Goal: Task Accomplishment & Management: Manage account settings

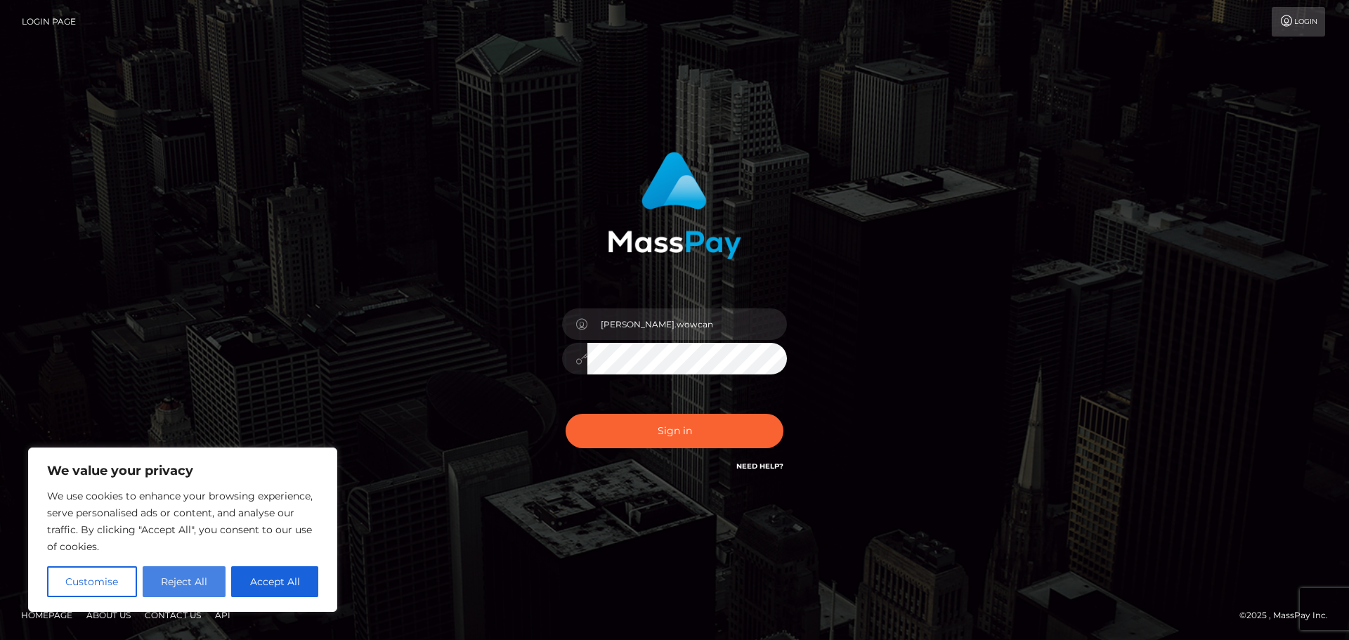
click at [193, 581] on button "Reject All" at bounding box center [185, 581] width 84 height 31
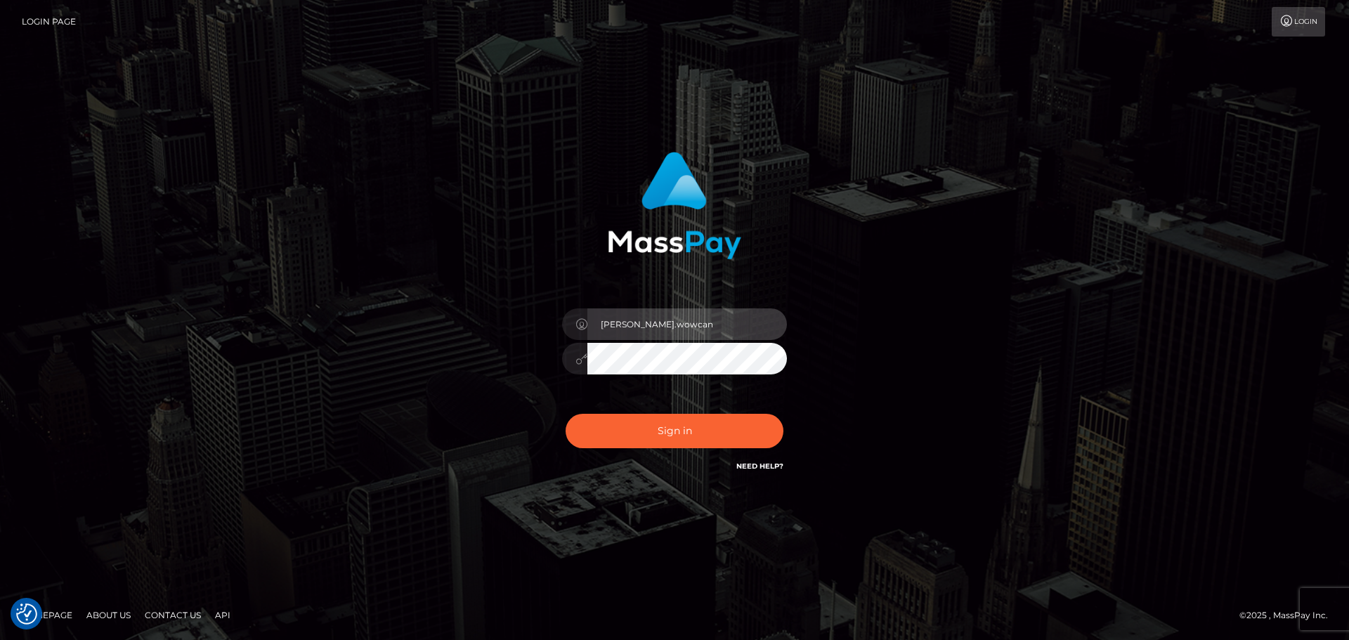
click at [690, 323] on input "lucretia.wowcan" at bounding box center [686, 324] width 199 height 32
type input "Lucretia.rollausa"
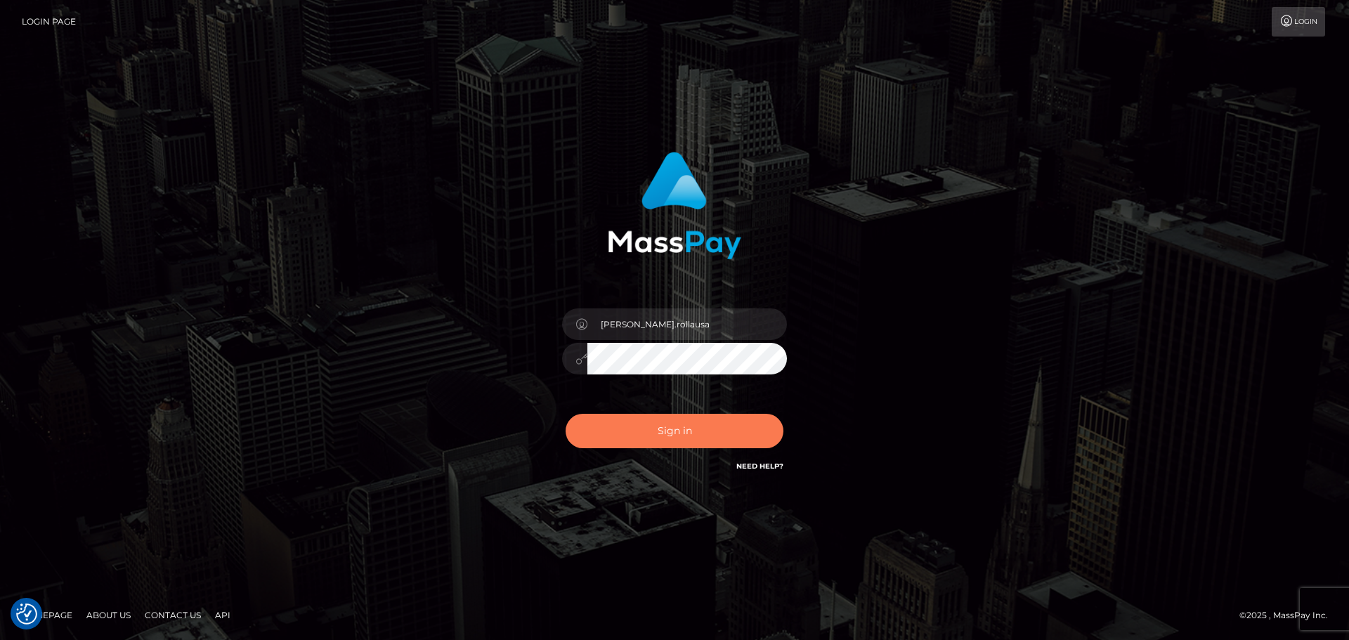
click at [751, 443] on button "Sign in" at bounding box center [674, 431] width 218 height 34
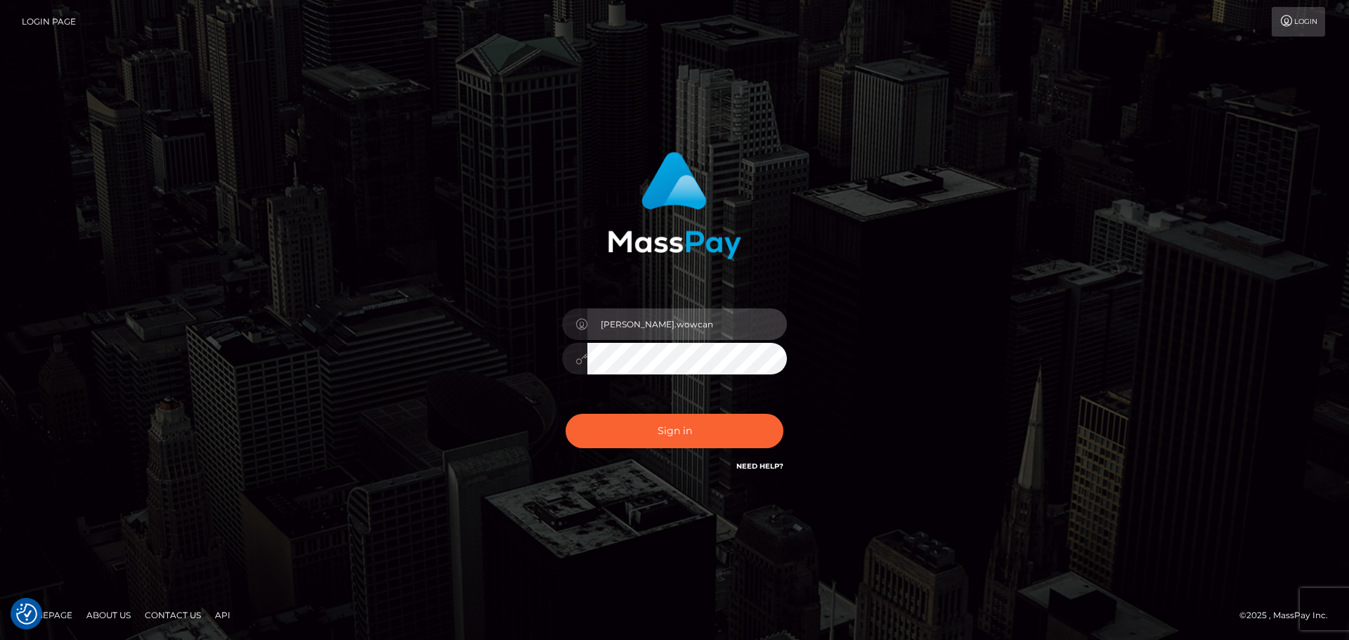
click at [695, 315] on input "[PERSON_NAME].wowcan" at bounding box center [686, 324] width 199 height 32
type input "[PERSON_NAME].rollausa"
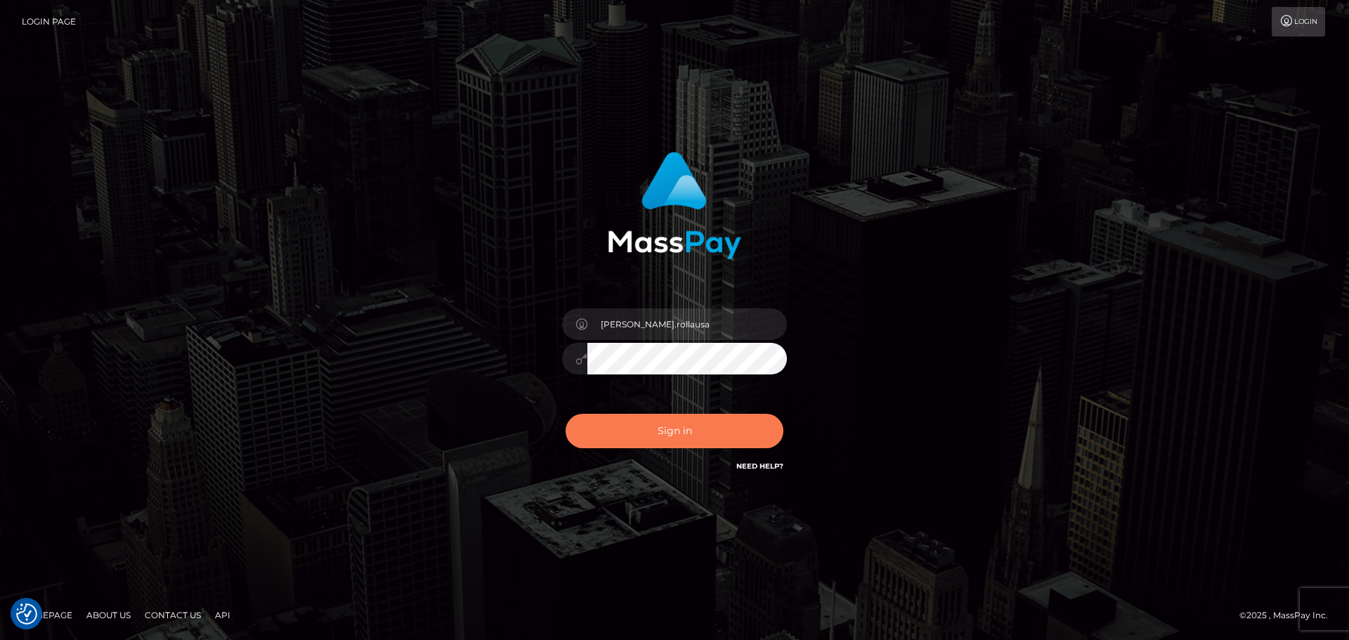
click at [693, 431] on button "Sign in" at bounding box center [674, 431] width 218 height 34
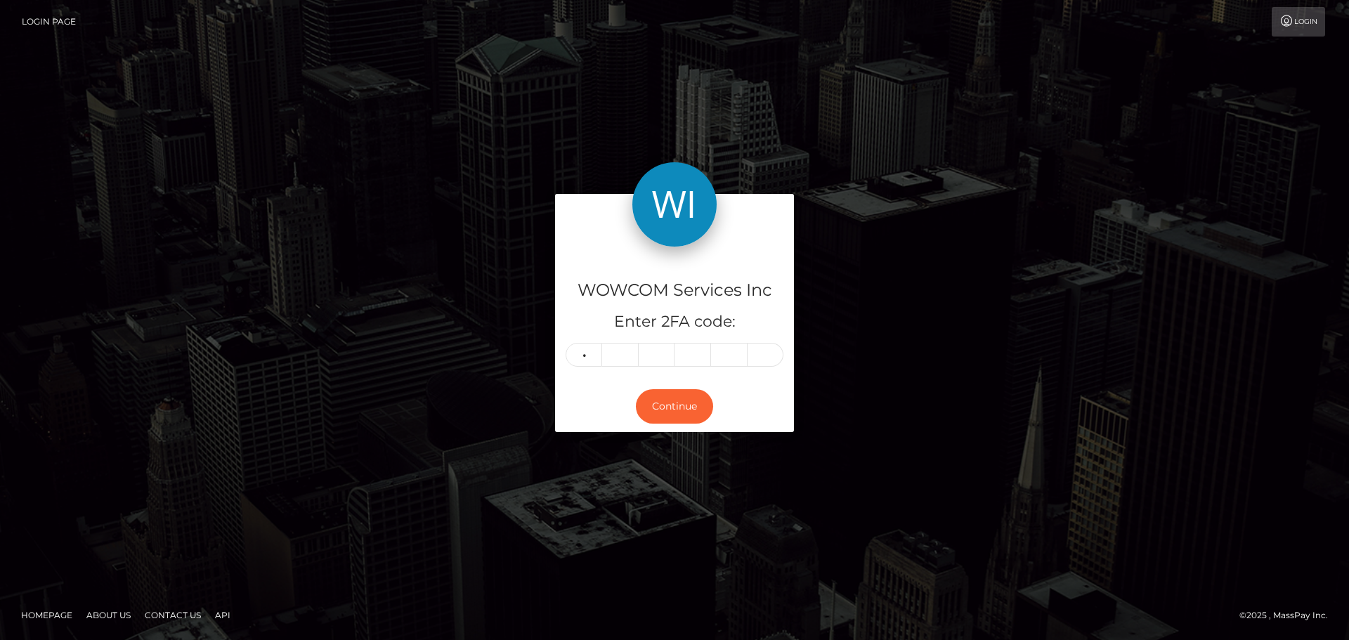
type input "8"
type input "4"
type input "3"
type input "4"
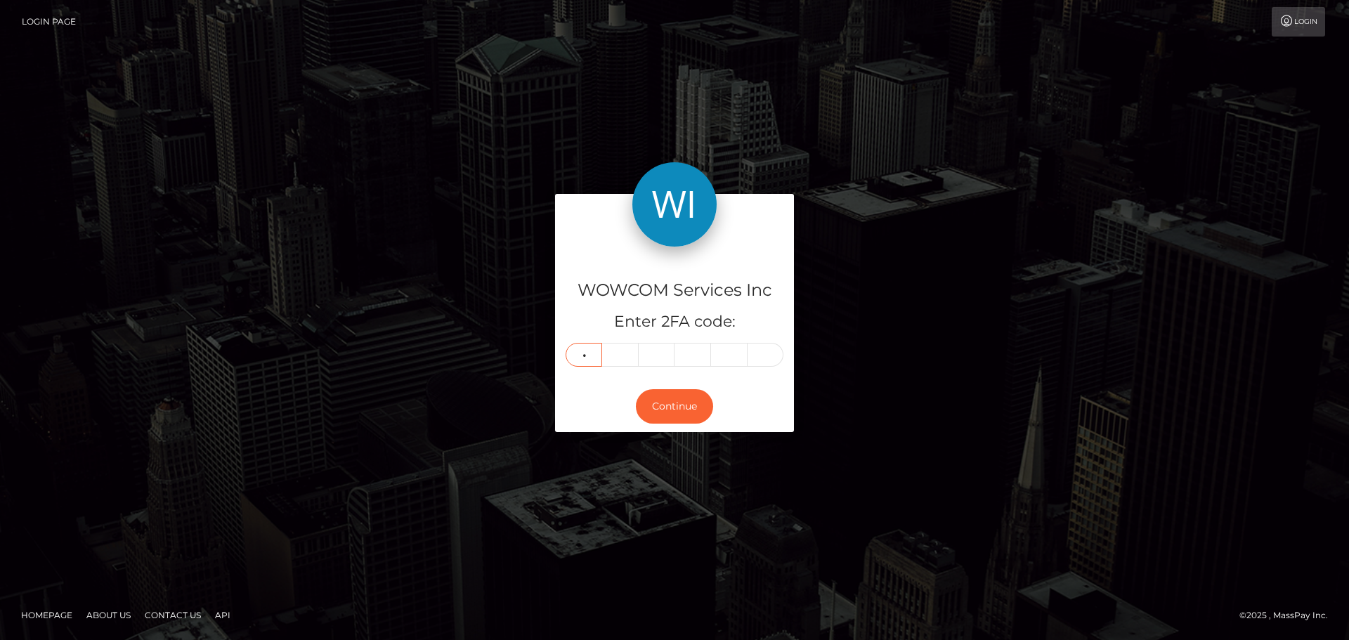
type input "2"
type input "6"
type input "4"
type input "3"
type input "4"
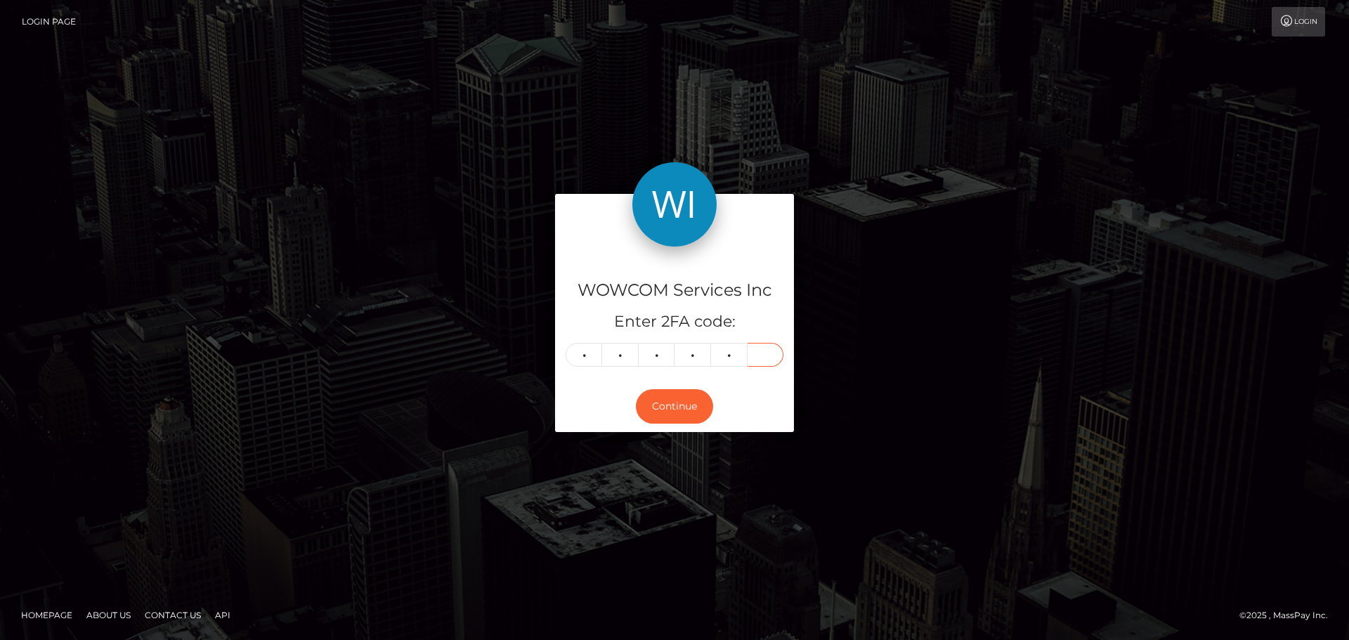
type input "9"
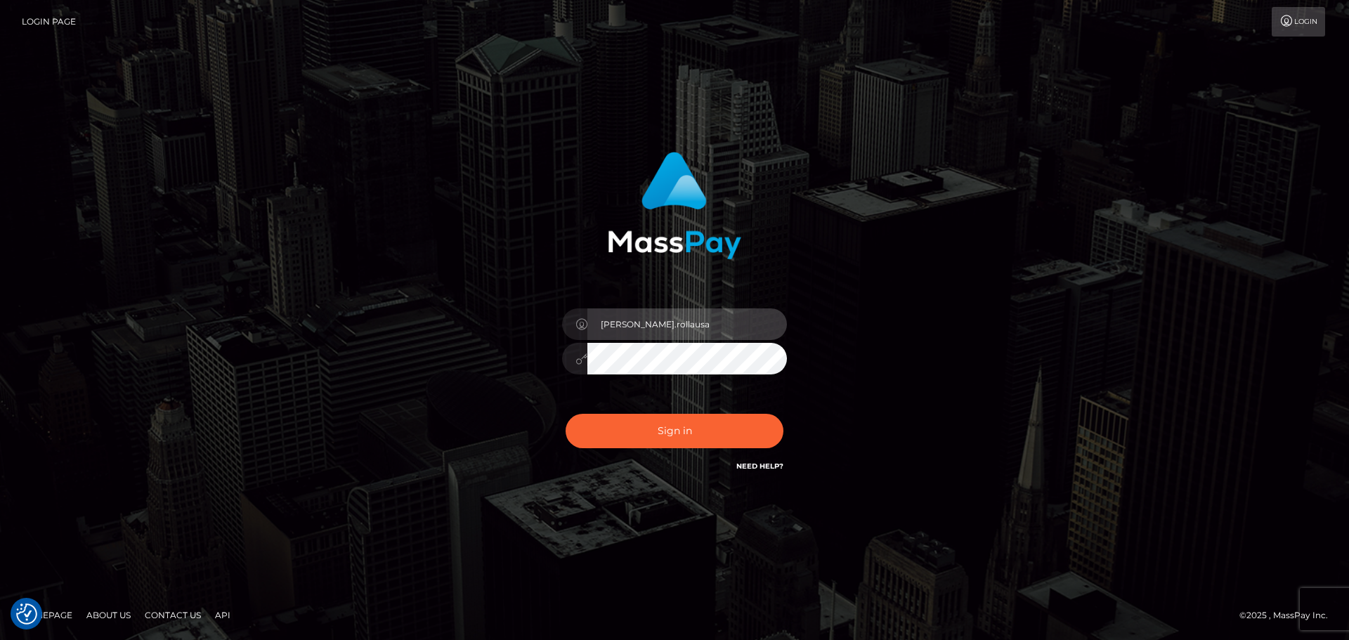
click at [663, 324] on input "lucretia.rollausa" at bounding box center [686, 324] width 199 height 32
type input "Lucretia.rollacan"
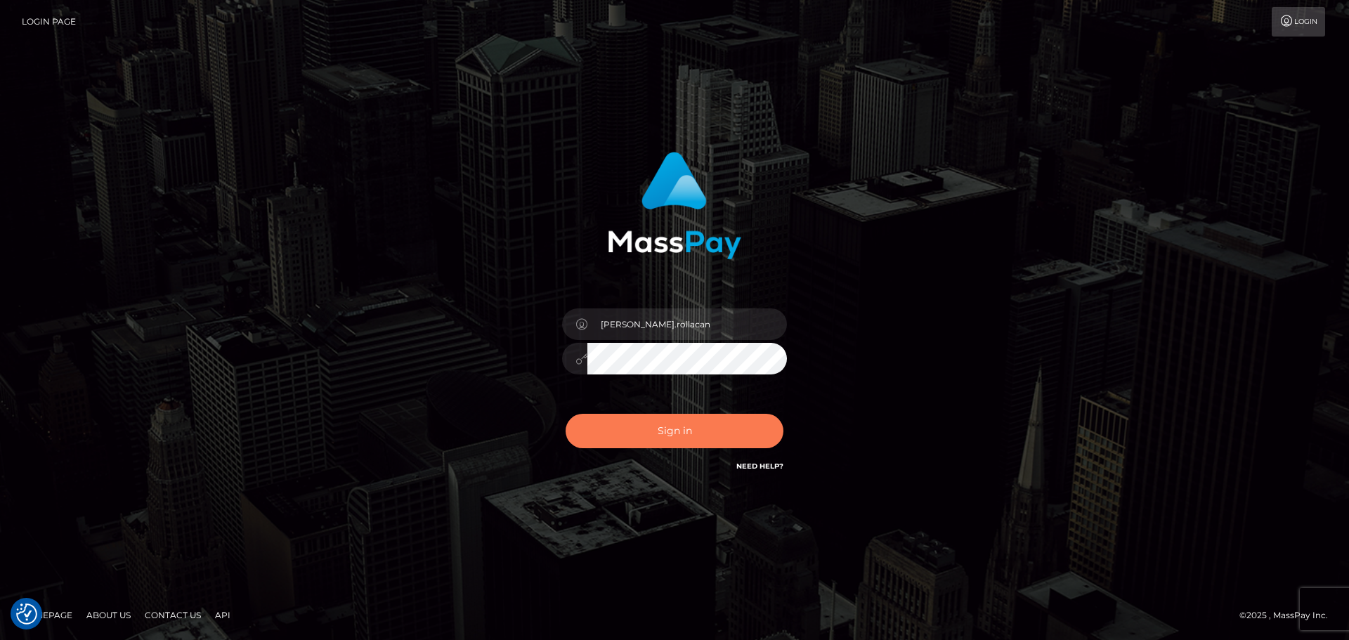
click at [693, 426] on button "Sign in" at bounding box center [674, 431] width 218 height 34
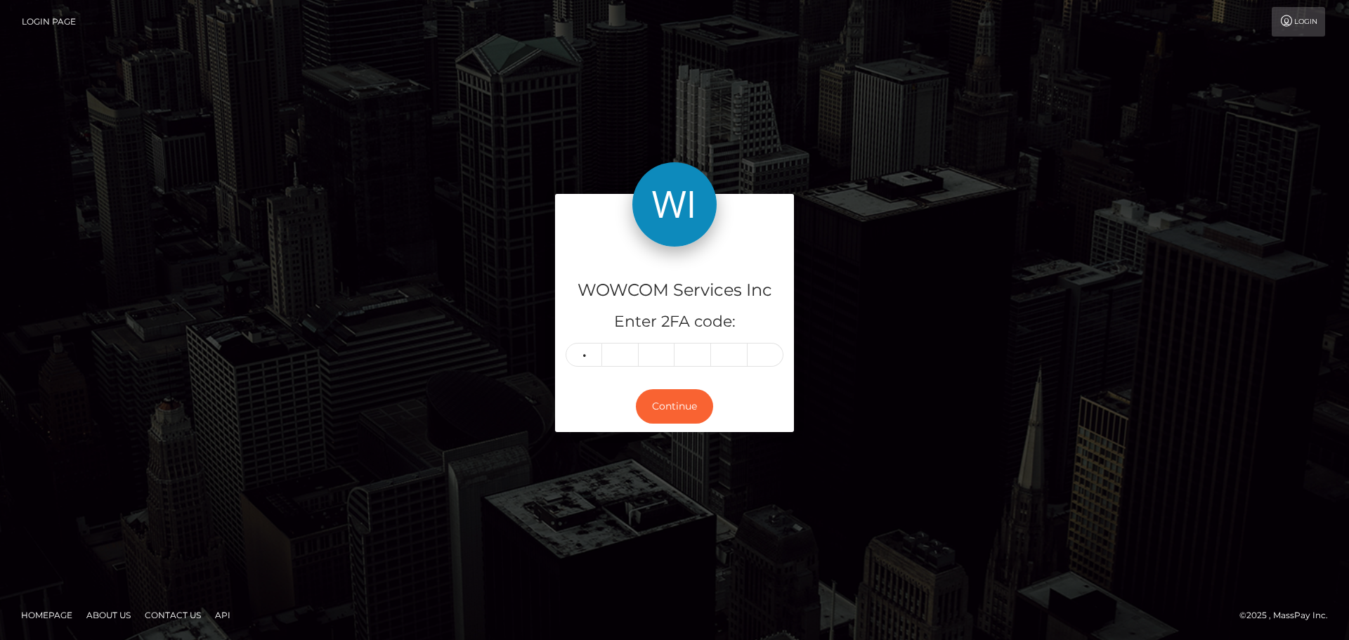
type input "0"
type input "3"
type input "7"
type input "8"
type input "1"
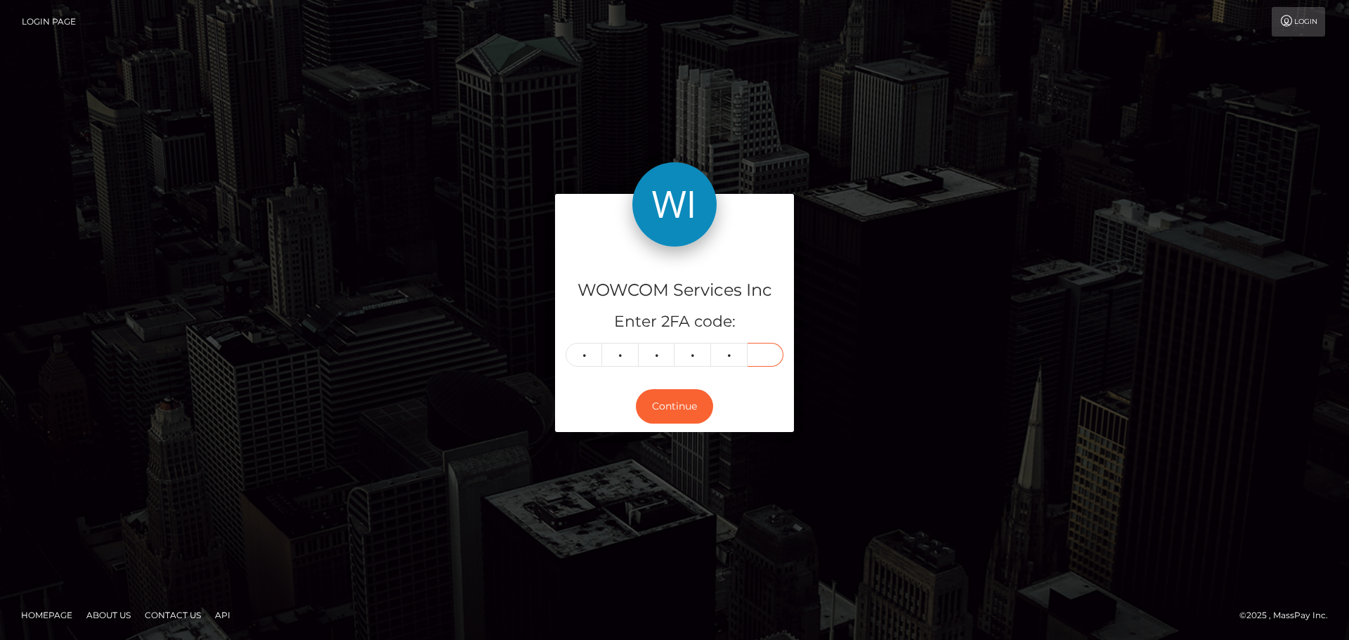
type input "8"
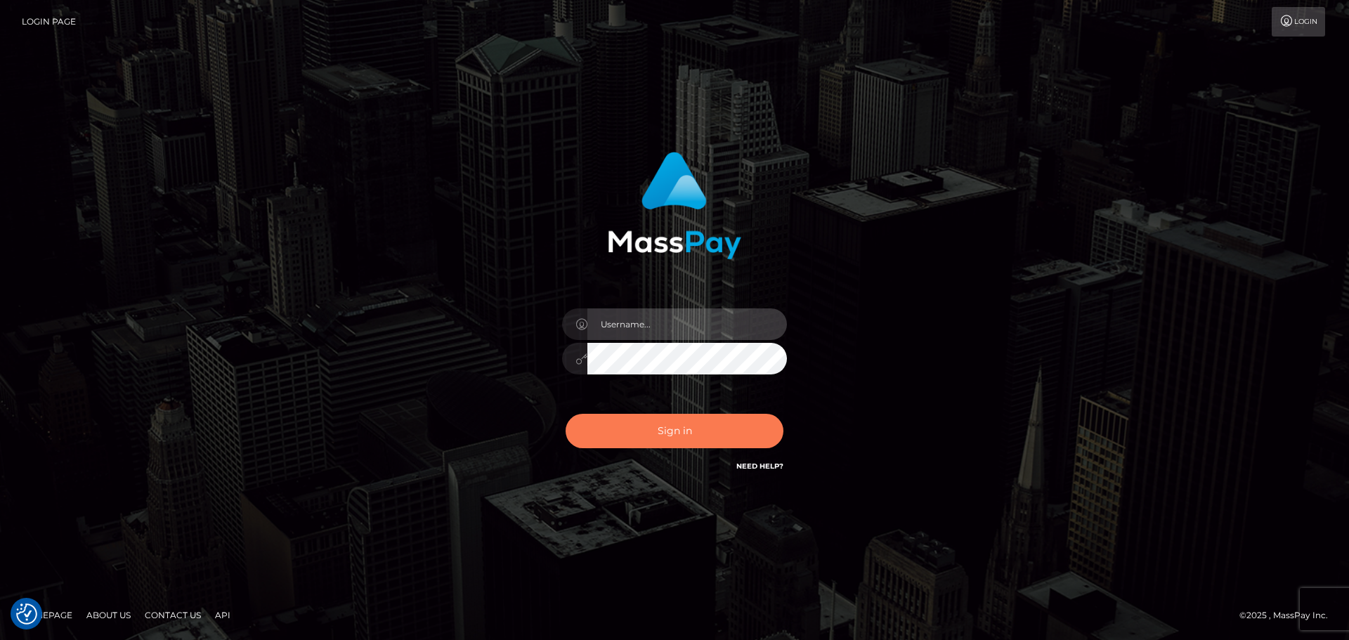
type input "[PERSON_NAME].rollacan"
click at [690, 429] on button "Sign in" at bounding box center [674, 431] width 218 height 34
